Goal: Transaction & Acquisition: Subscribe to service/newsletter

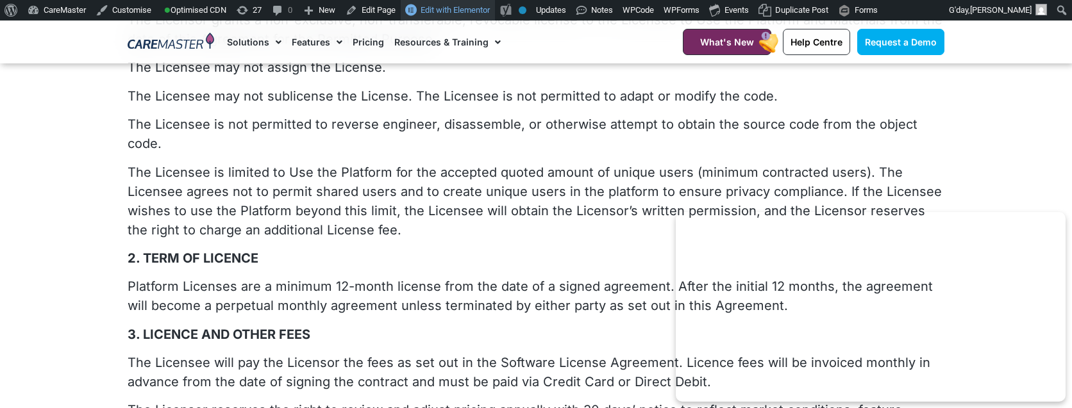
scroll to position [142, 0]
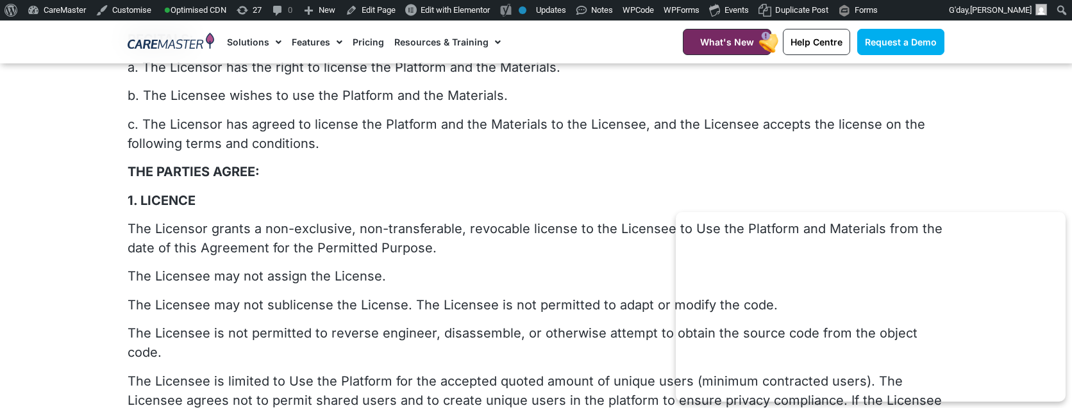
click at [364, 51] on link "Pricing" at bounding box center [368, 42] width 31 height 43
click at [368, 45] on link "Pricing" at bounding box center [368, 42] width 31 height 43
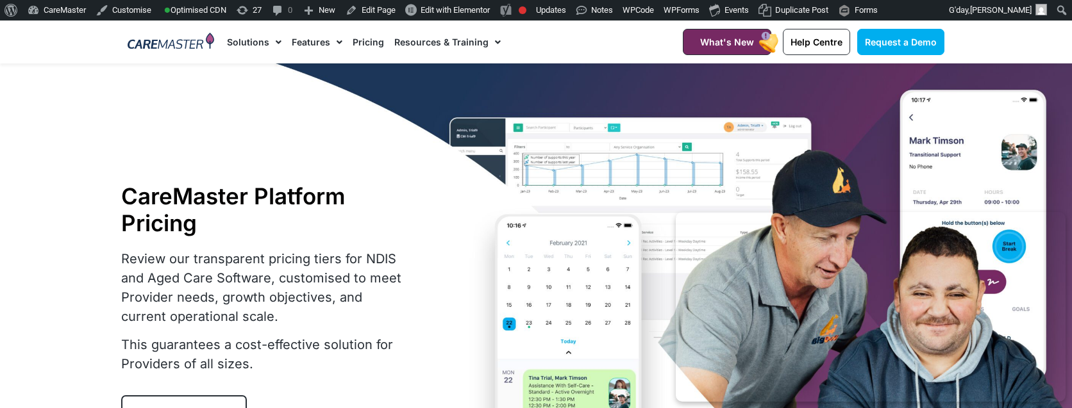
click at [366, 39] on link "Pricing" at bounding box center [368, 42] width 31 height 43
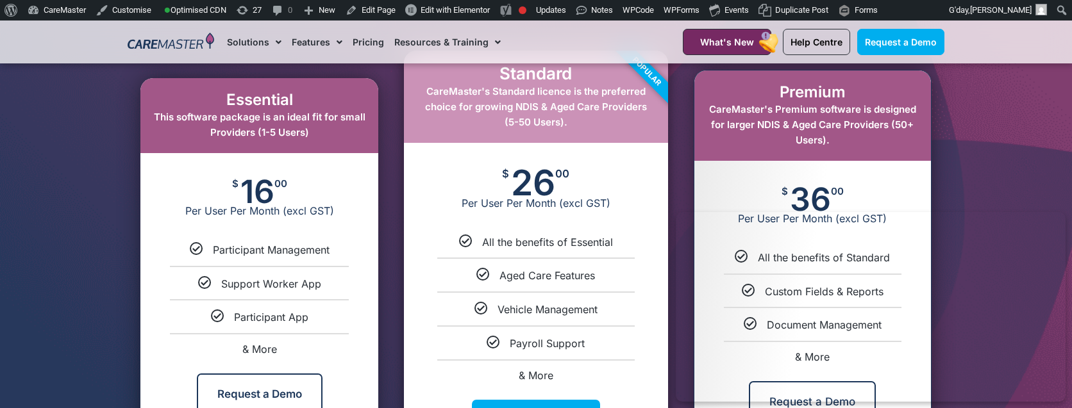
scroll to position [690, 0]
